Goal: Navigation & Orientation: Find specific page/section

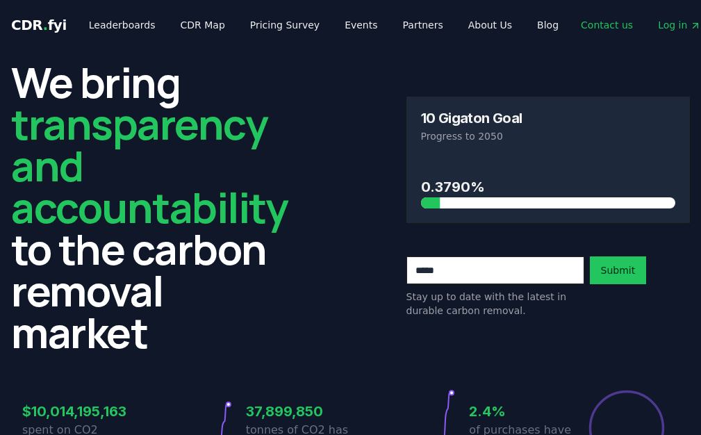
click at [578, 21] on link "Contact us" at bounding box center [606, 24] width 74 height 25
click at [474, 25] on link "About Us" at bounding box center [490, 24] width 66 height 25
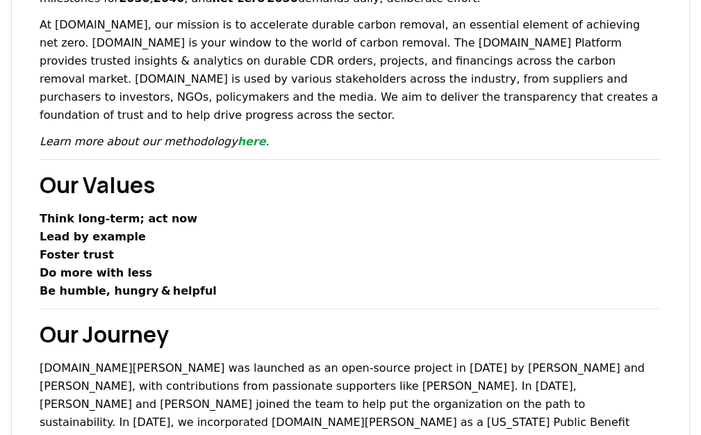
scroll to position [222, 0]
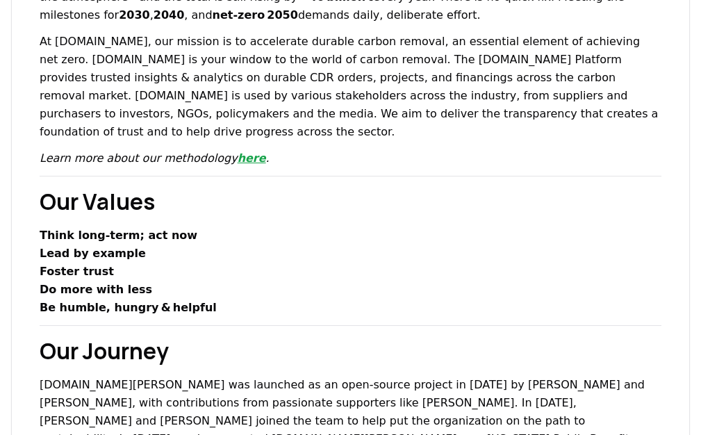
click at [237, 151] on link "here" at bounding box center [251, 157] width 28 height 13
